Goal: Book appointment/travel/reservation

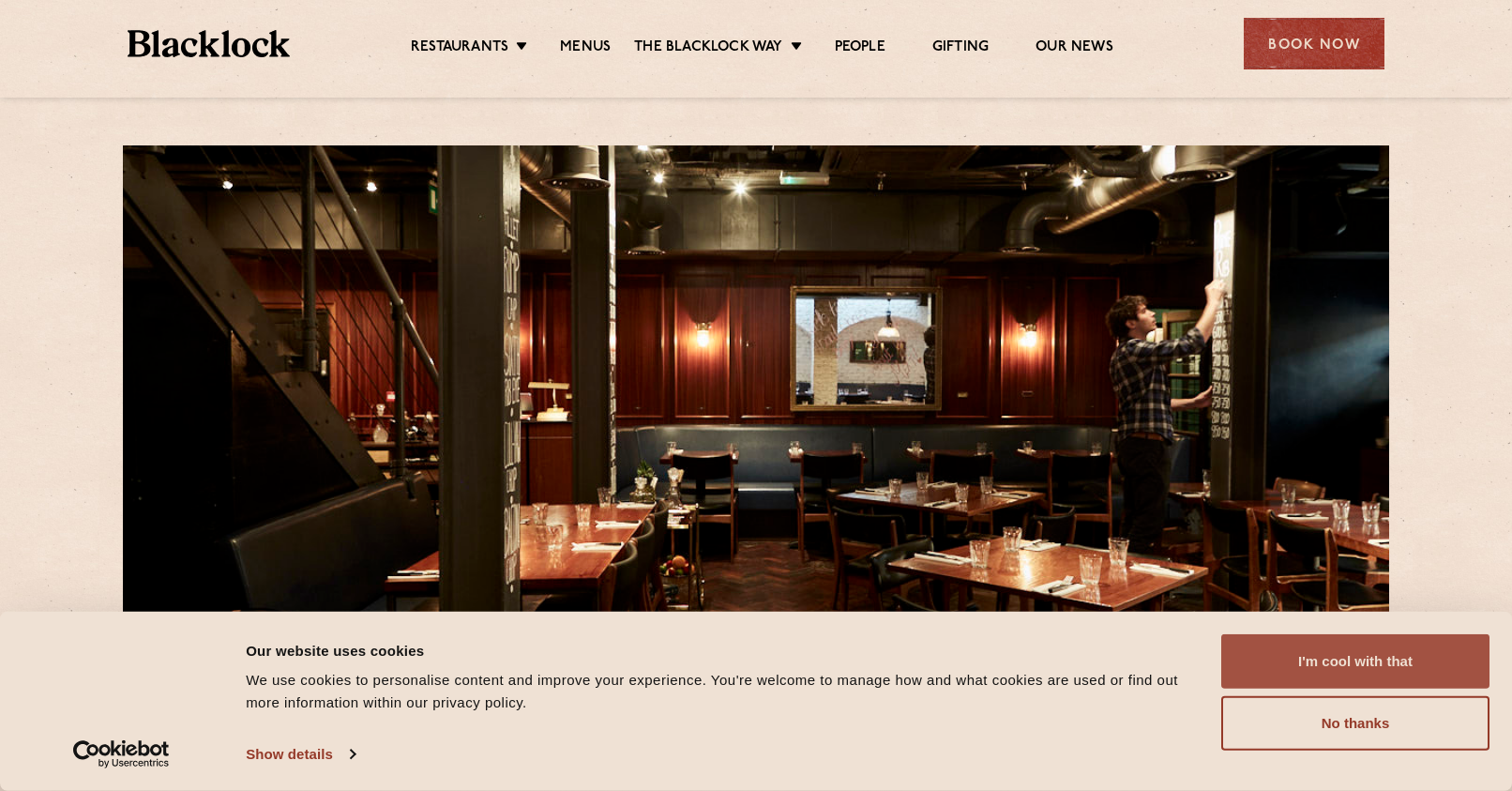
click at [1421, 653] on button "I'm cool with that" at bounding box center [1355, 661] width 268 height 55
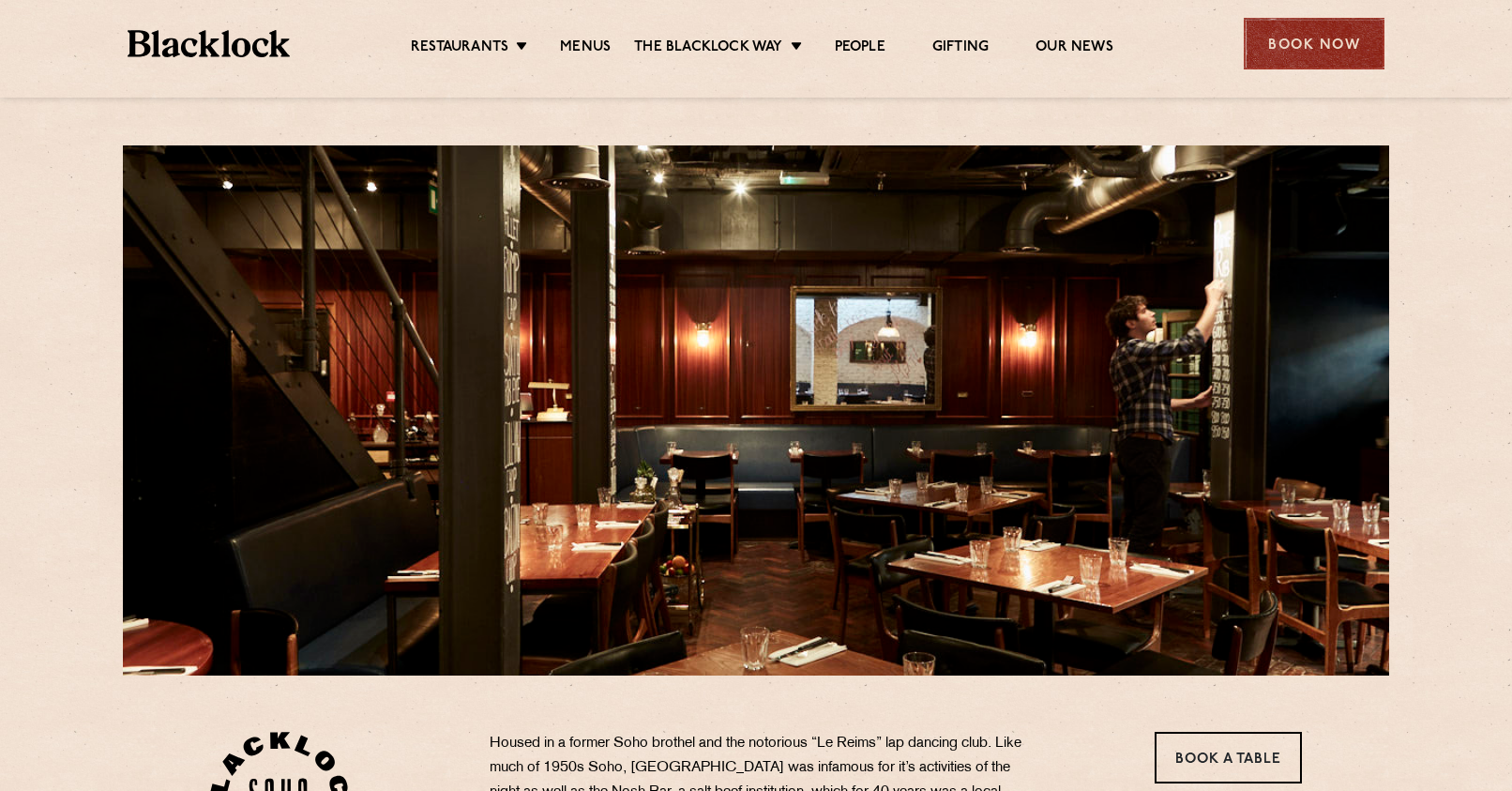
click at [1311, 37] on div "Book Now" at bounding box center [1314, 43] width 140 height 52
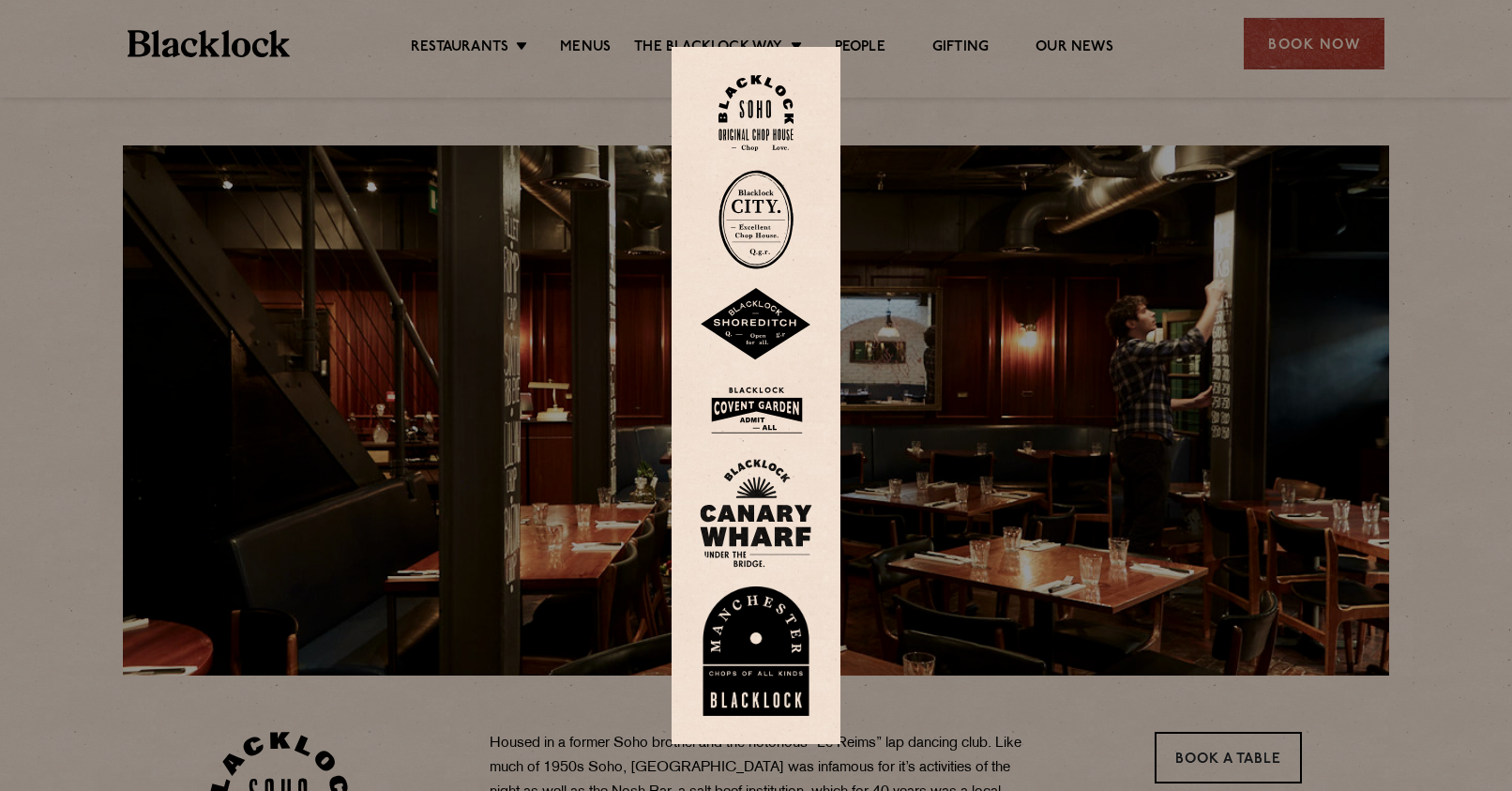
click at [749, 100] on img at bounding box center [756, 113] width 75 height 76
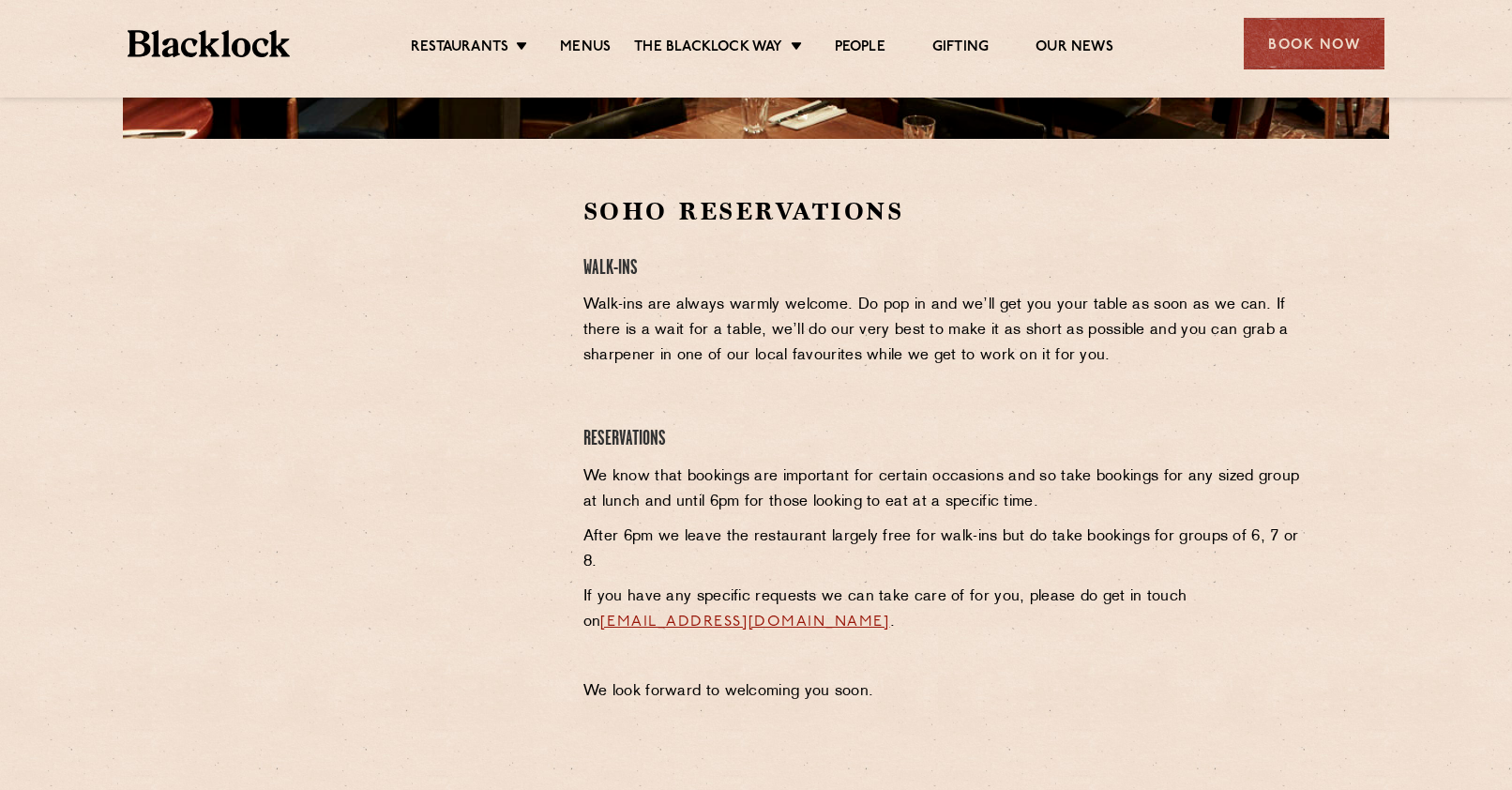
scroll to position [533, 0]
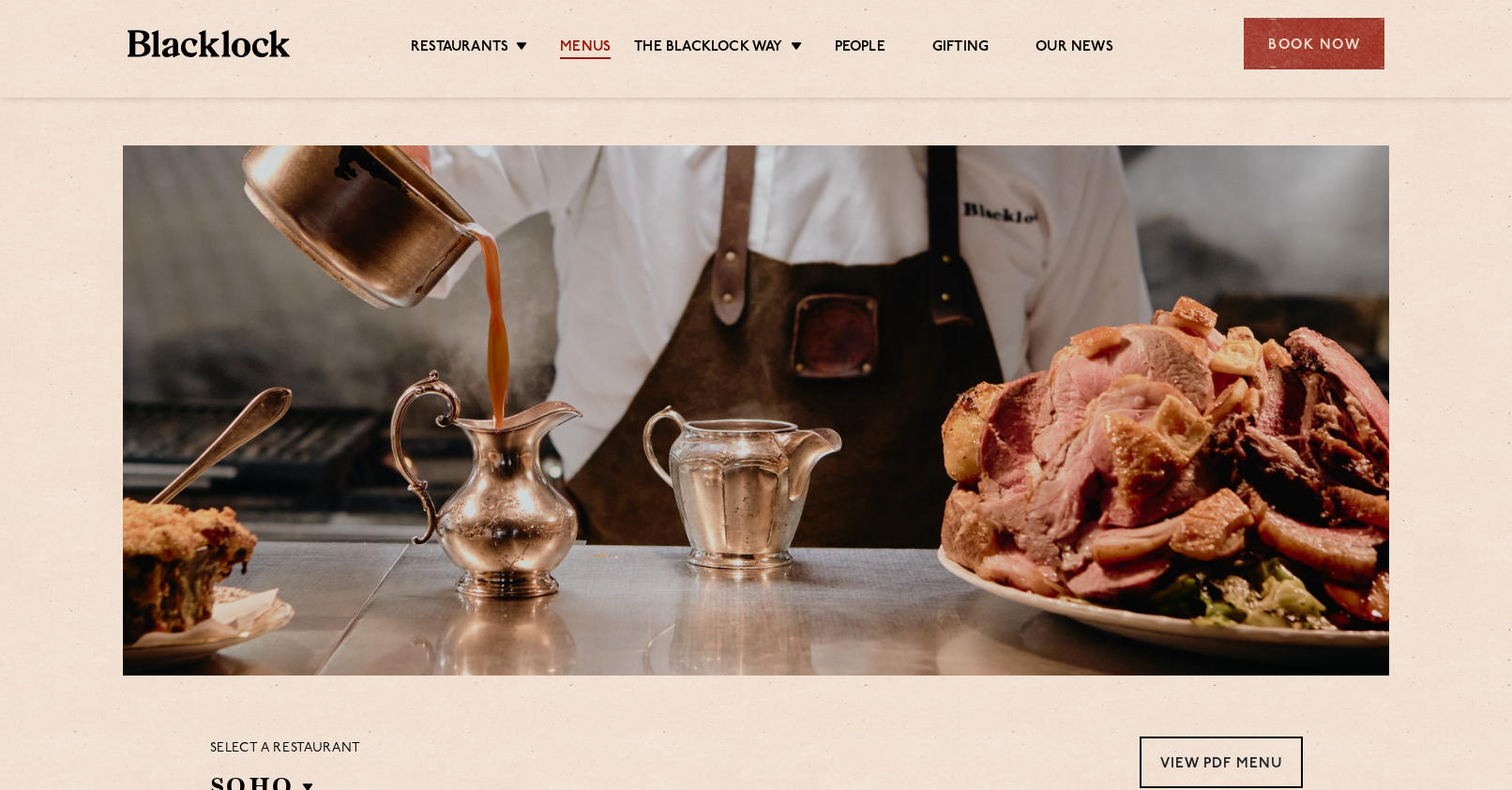
click at [583, 48] on link "Menus" at bounding box center [585, 48] width 51 height 20
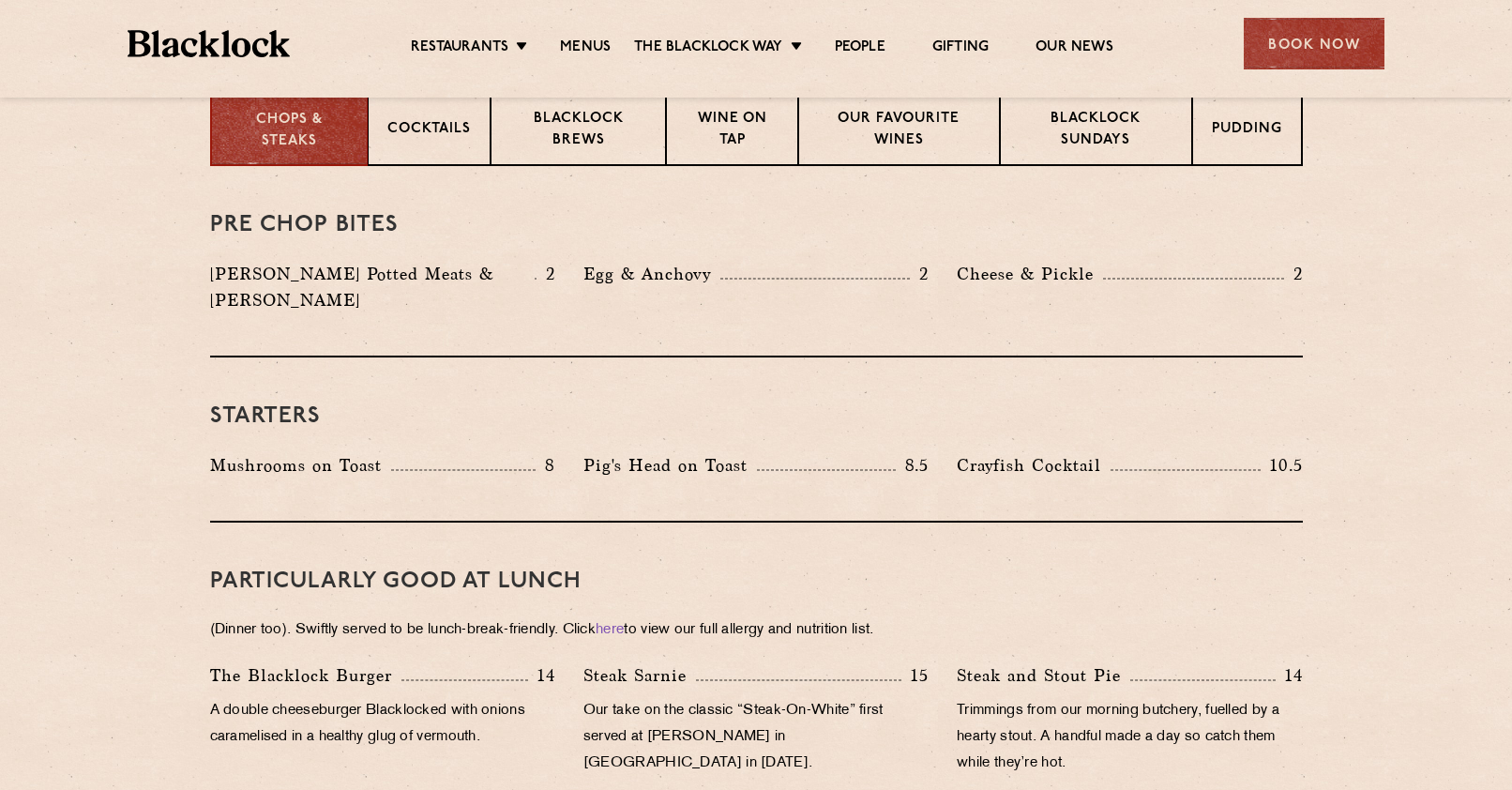
scroll to position [781, 0]
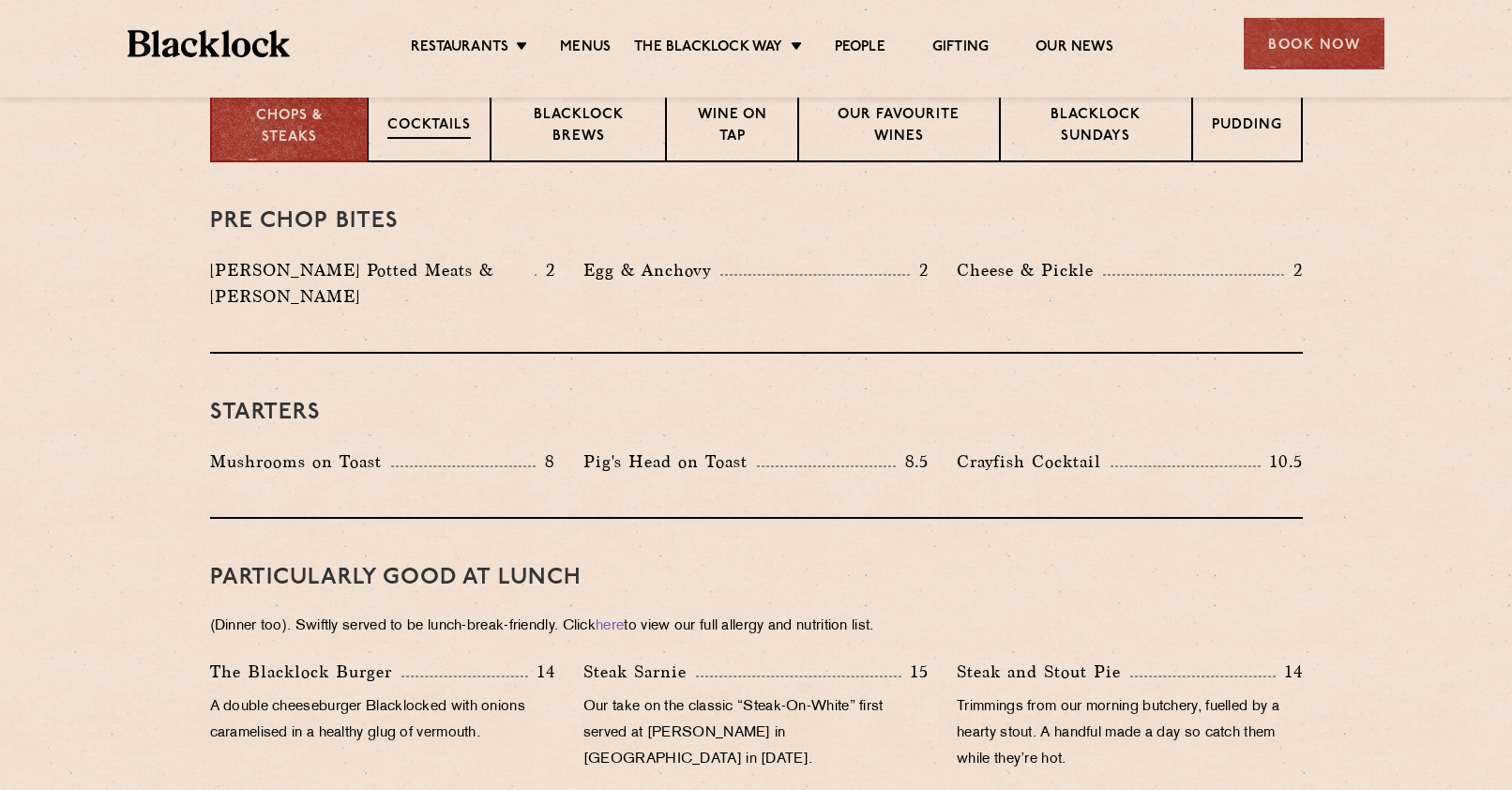
click at [431, 146] on div "Cocktails" at bounding box center [429, 124] width 123 height 75
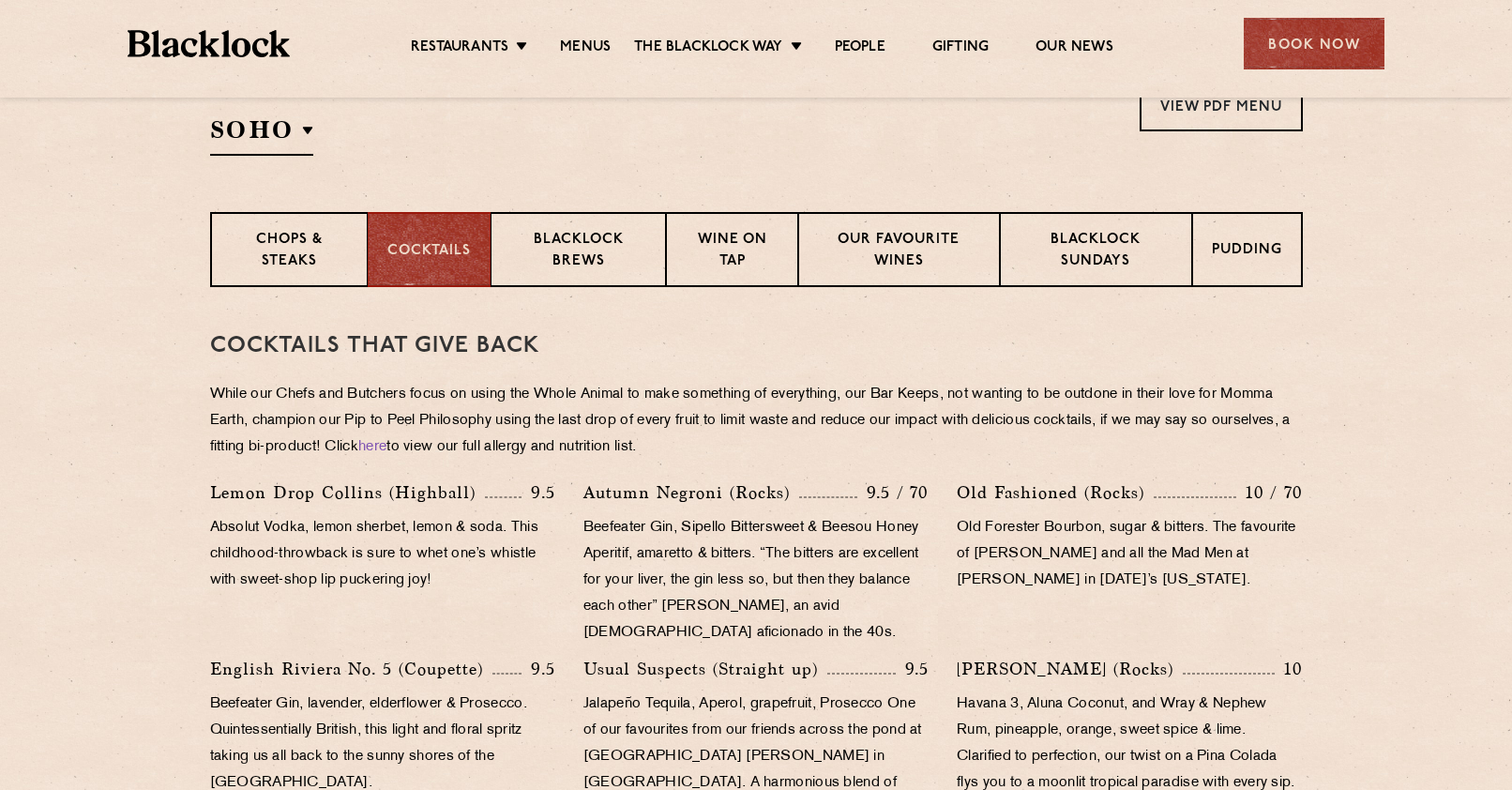
scroll to position [630, 0]
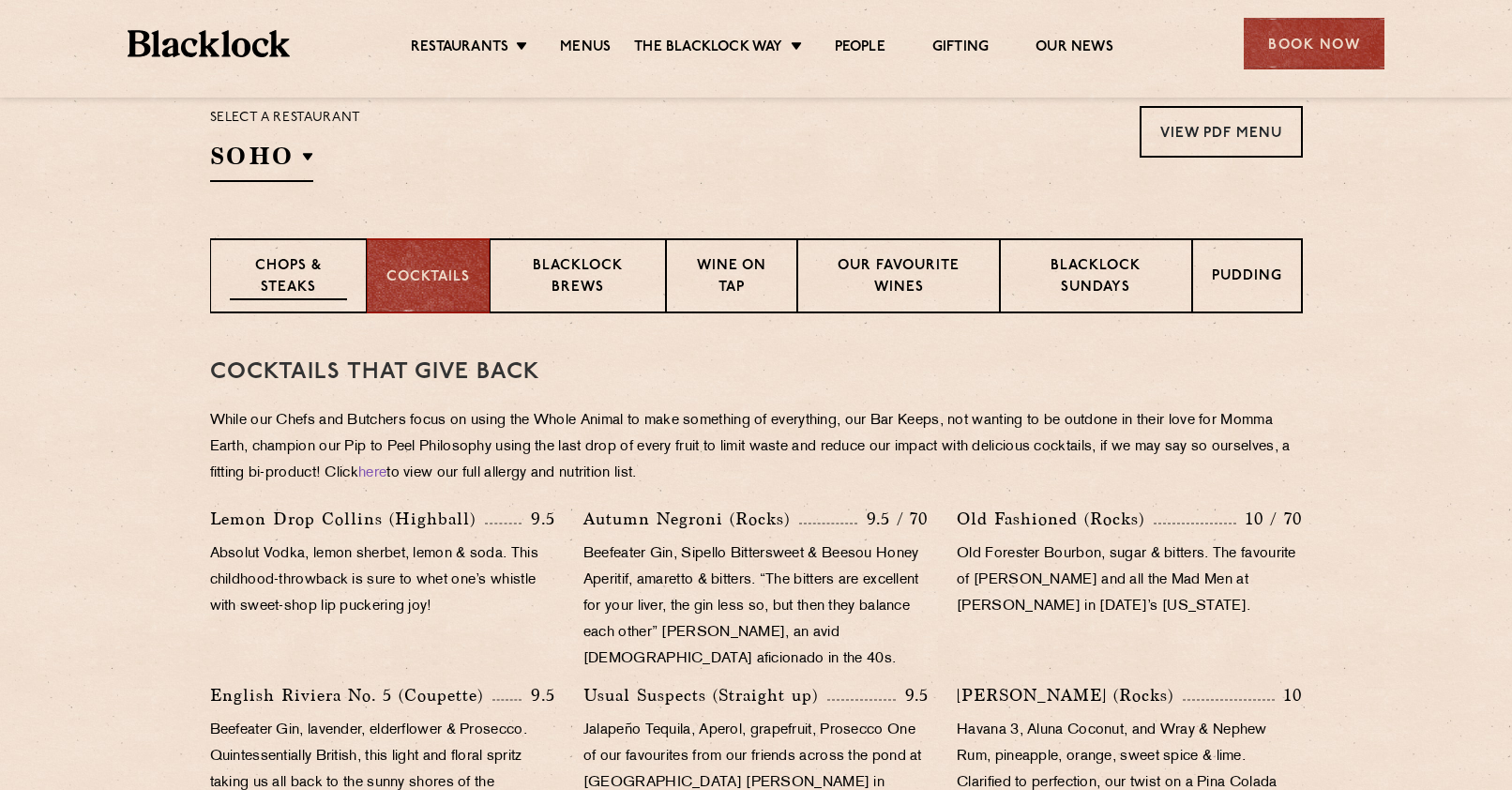
click at [302, 289] on p "Chops & Steaks" at bounding box center [289, 278] width 117 height 44
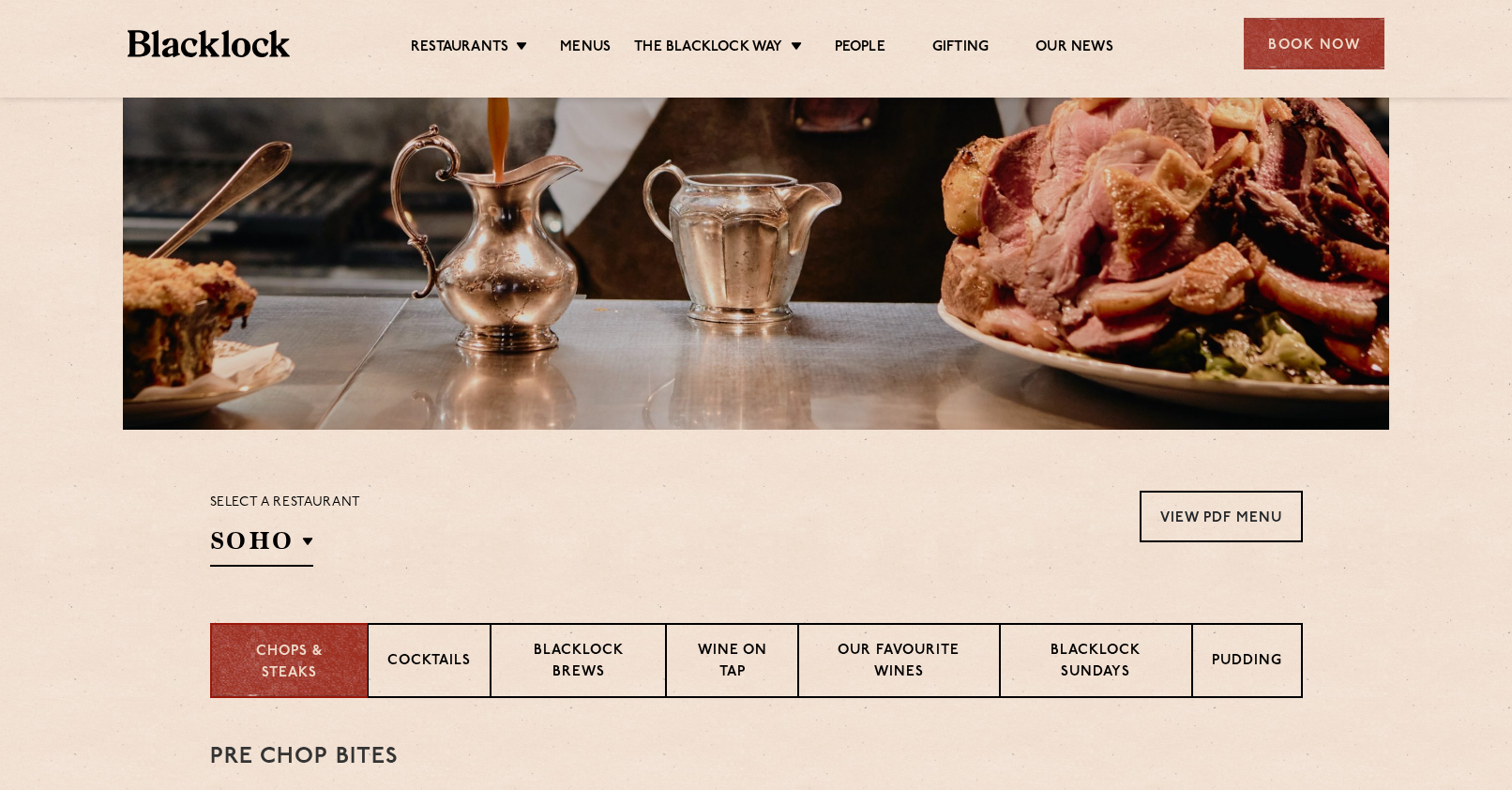
scroll to position [0, 0]
